Goal: Navigation & Orientation: Find specific page/section

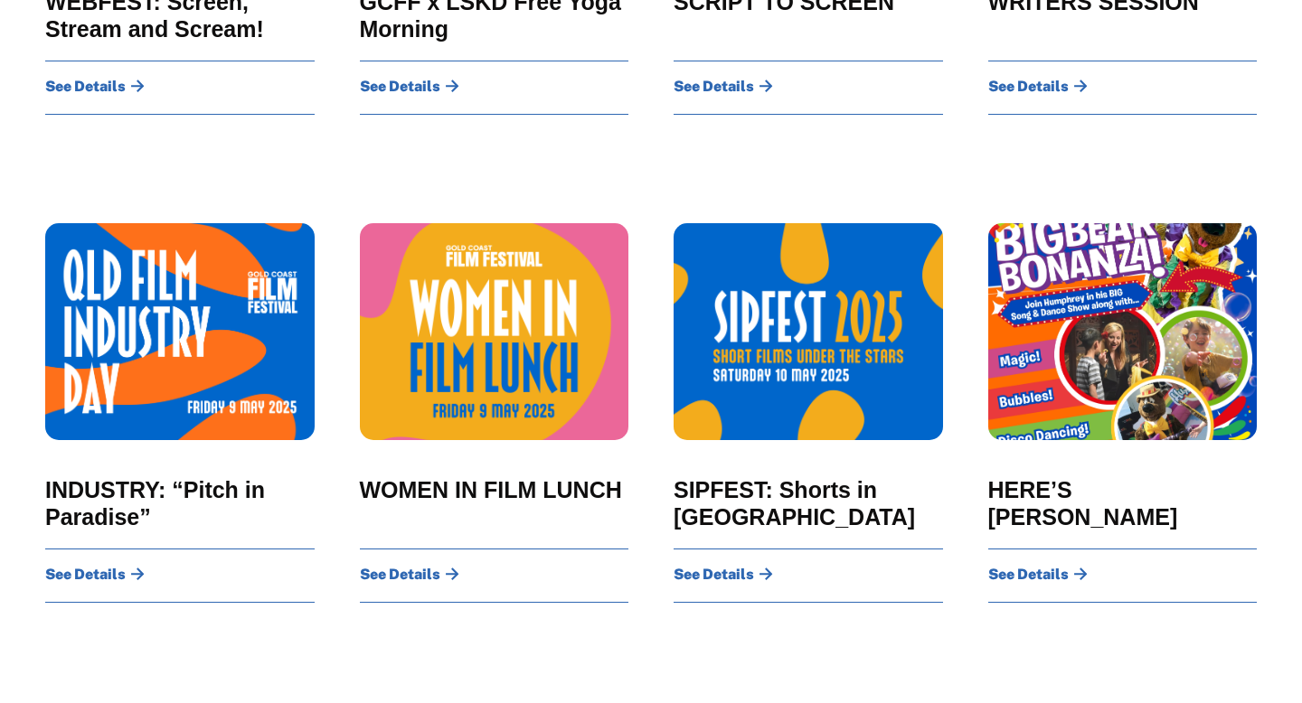
scroll to position [1209, 0]
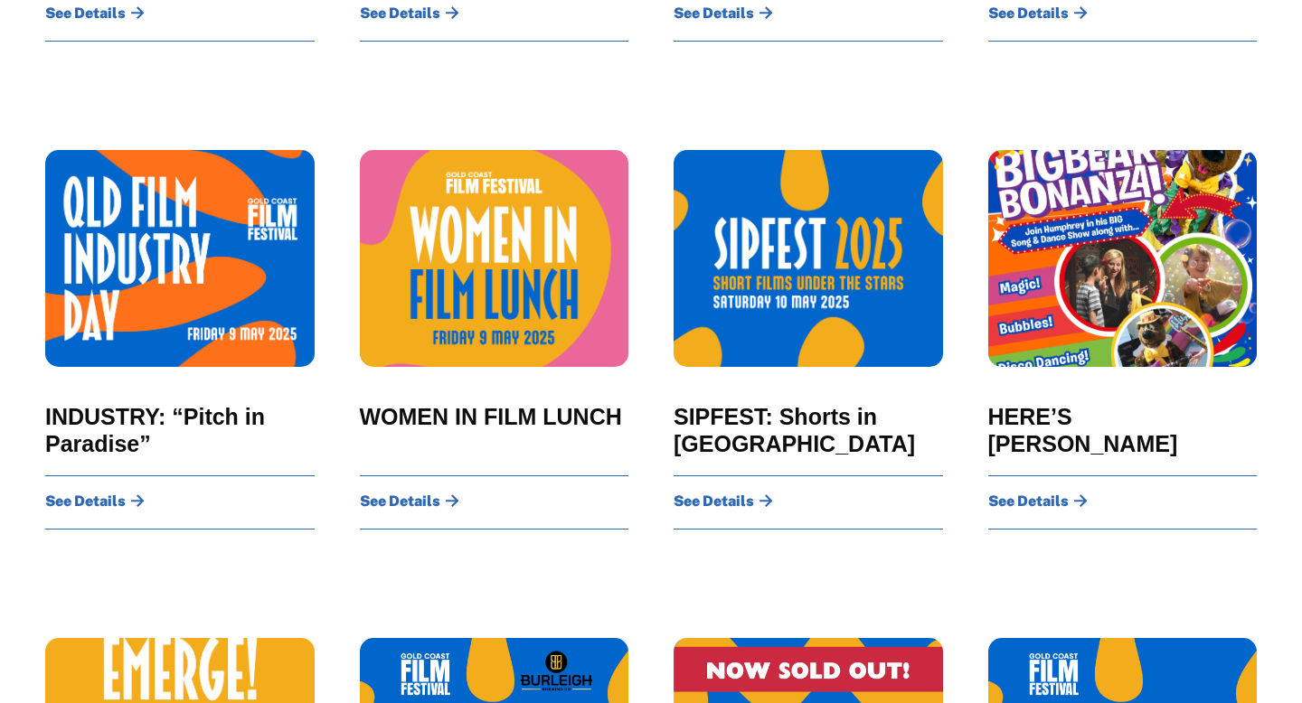
click at [1266, 456] on div "HERE’S HUMPHREY Get ready for a day bursting with giggles, dancing, magic, bubb…" at bounding box center [1123, 349] width 315 height 488
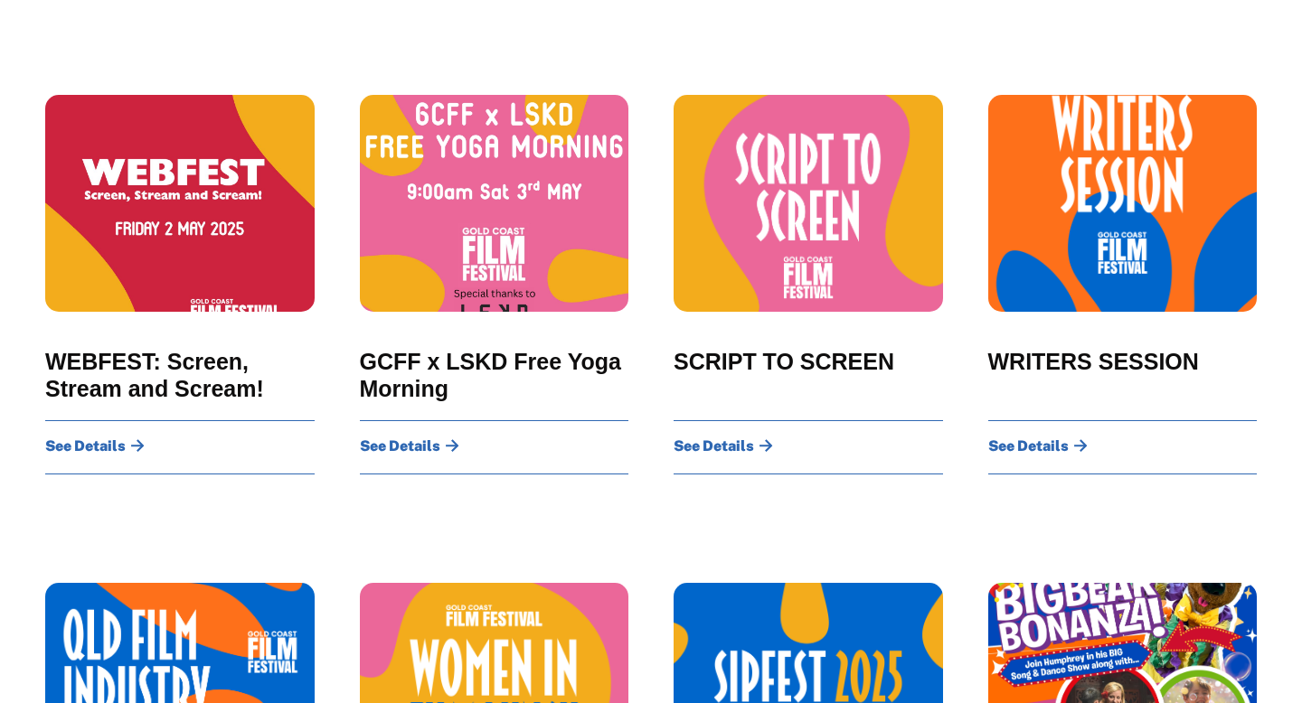
scroll to position [0, 0]
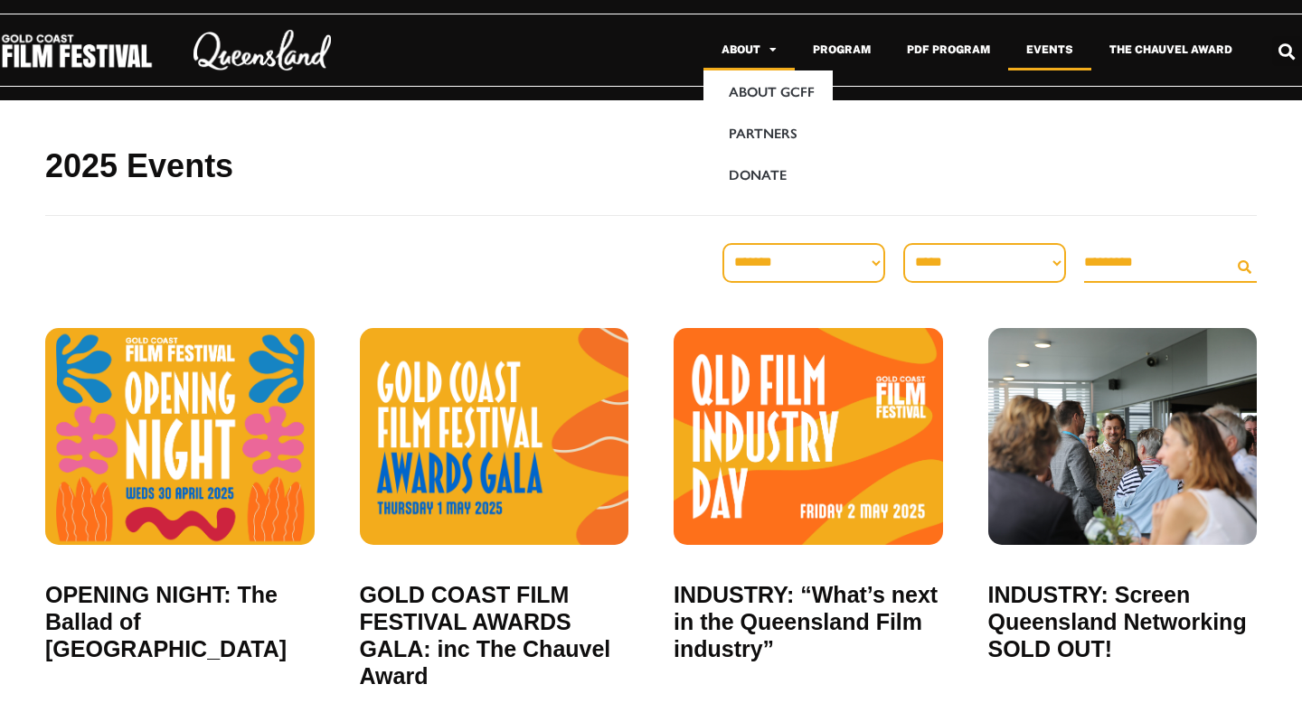
click at [767, 46] on span "Menu" at bounding box center [768, 49] width 16 height 29
click at [747, 52] on link "About" at bounding box center [748, 50] width 91 height 42
click at [772, 97] on link "About GCFF" at bounding box center [767, 92] width 129 height 42
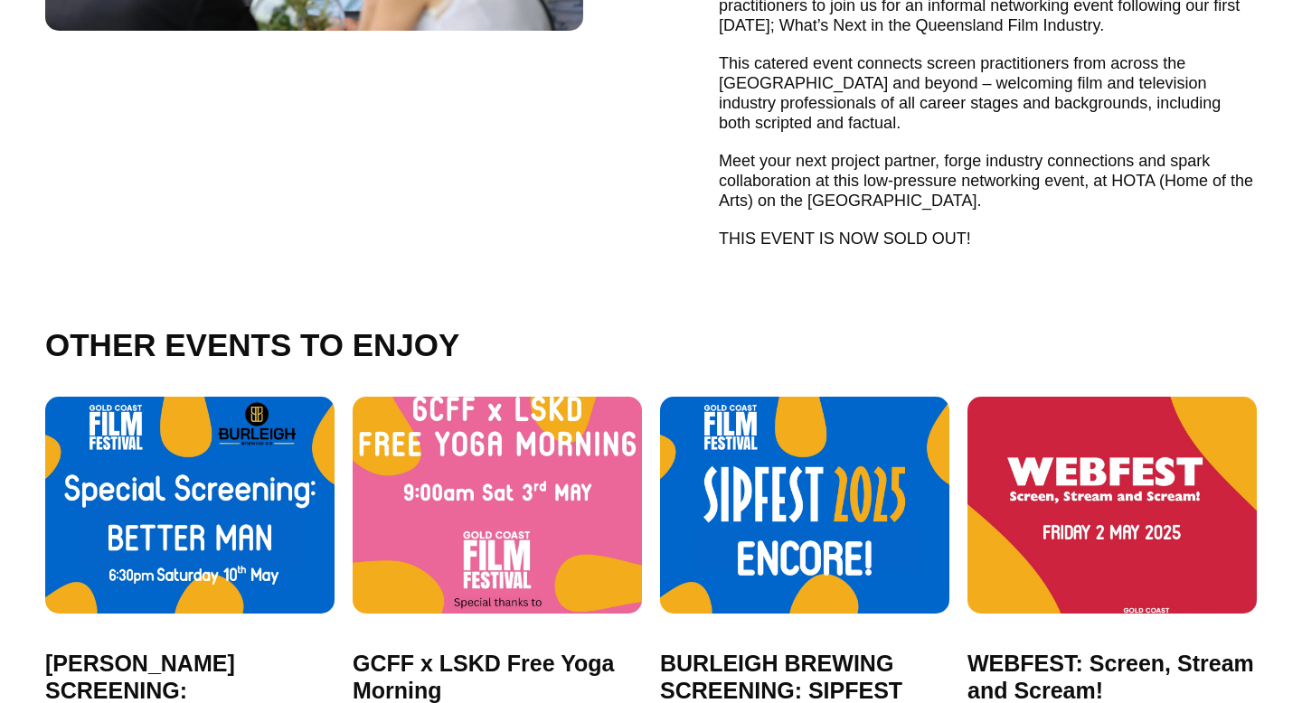
scroll to position [652, 0]
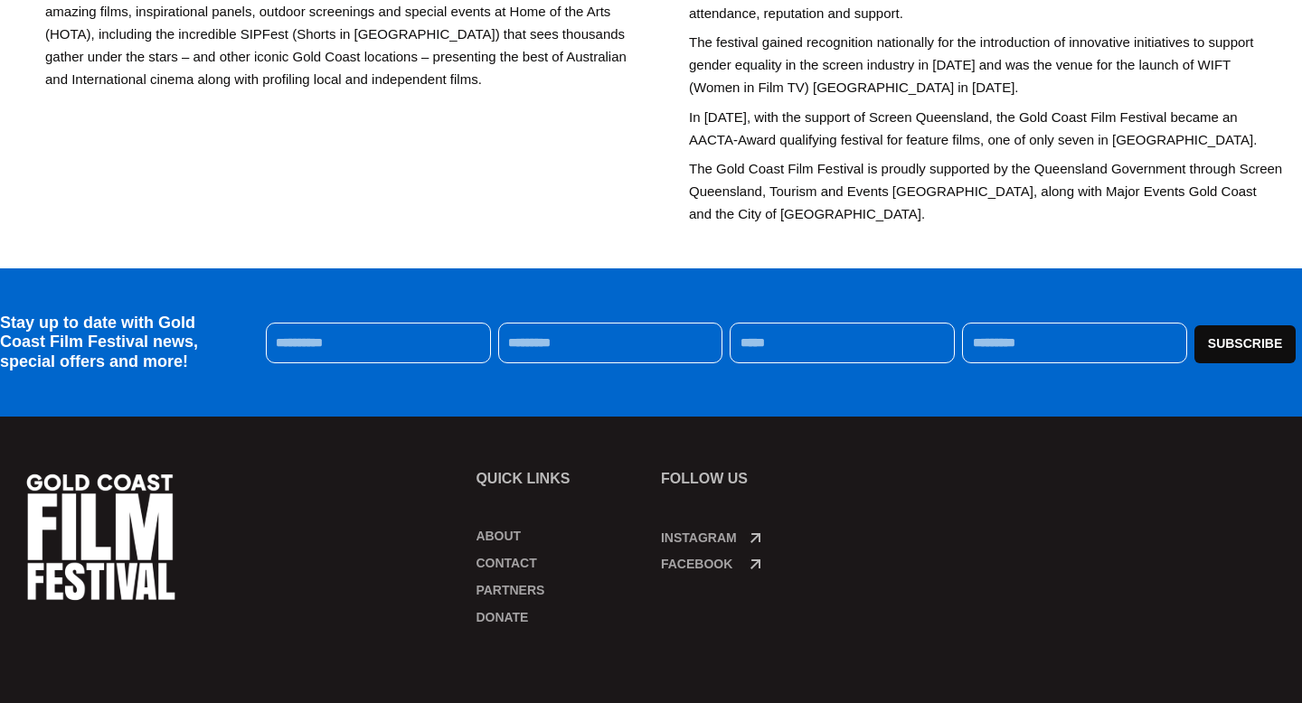
scroll to position [788, 0]
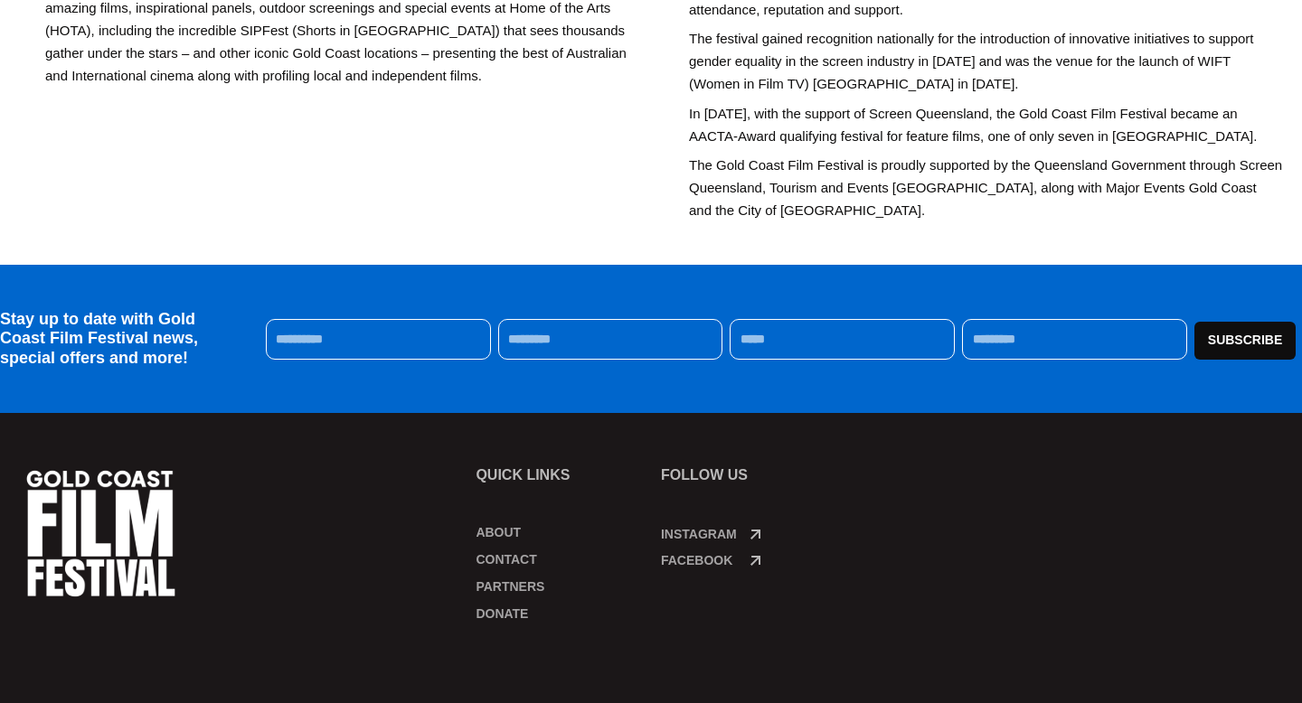
click at [146, 496] on img at bounding box center [101, 534] width 158 height 135
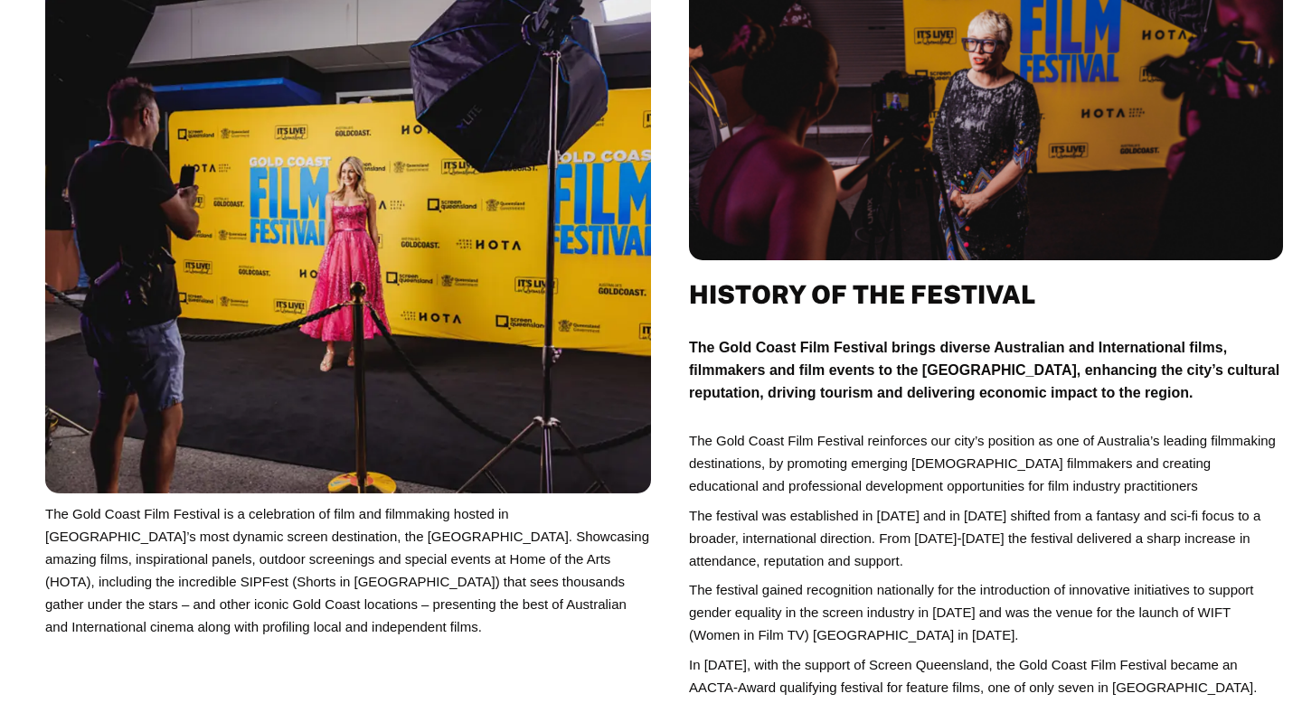
scroll to position [0, 0]
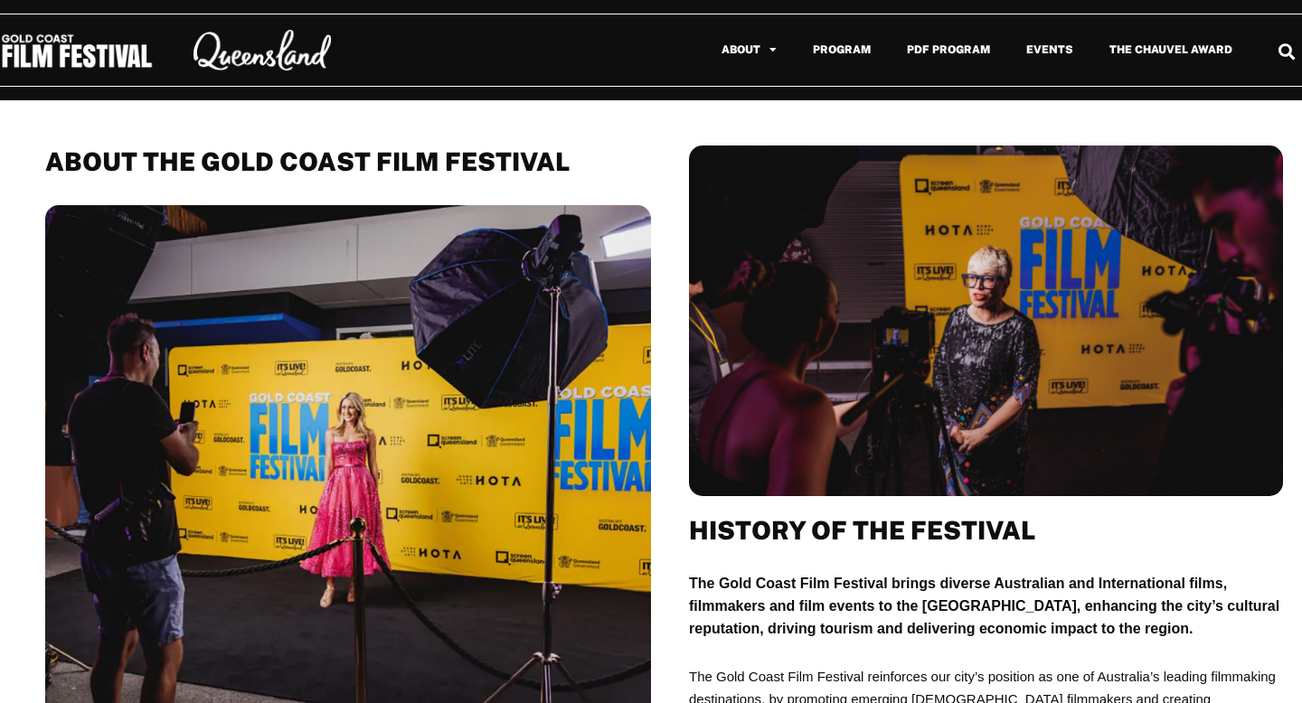
click at [105, 47] on img at bounding box center [77, 51] width 154 height 37
